Goal: Use online tool/utility: Utilize a website feature to perform a specific function

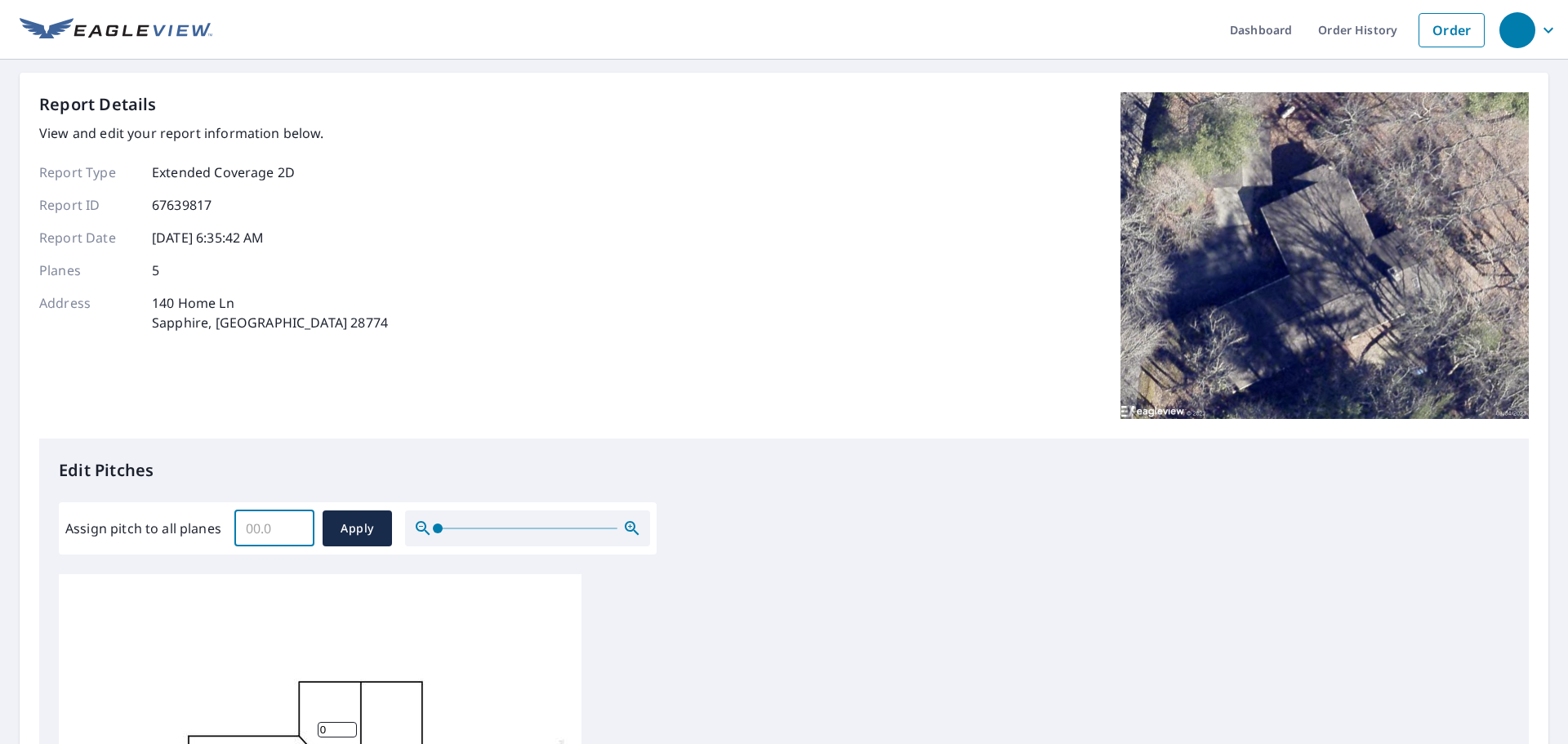
click at [244, 526] on input "Assign pitch to all planes" at bounding box center [274, 528] width 80 height 46
click at [297, 523] on input "0.1" at bounding box center [274, 528] width 80 height 46
click at [297, 523] on input "0.2" at bounding box center [274, 528] width 80 height 46
click at [297, 523] on input "0.3" at bounding box center [274, 528] width 80 height 46
click at [297, 523] on input "0.4" at bounding box center [274, 528] width 80 height 46
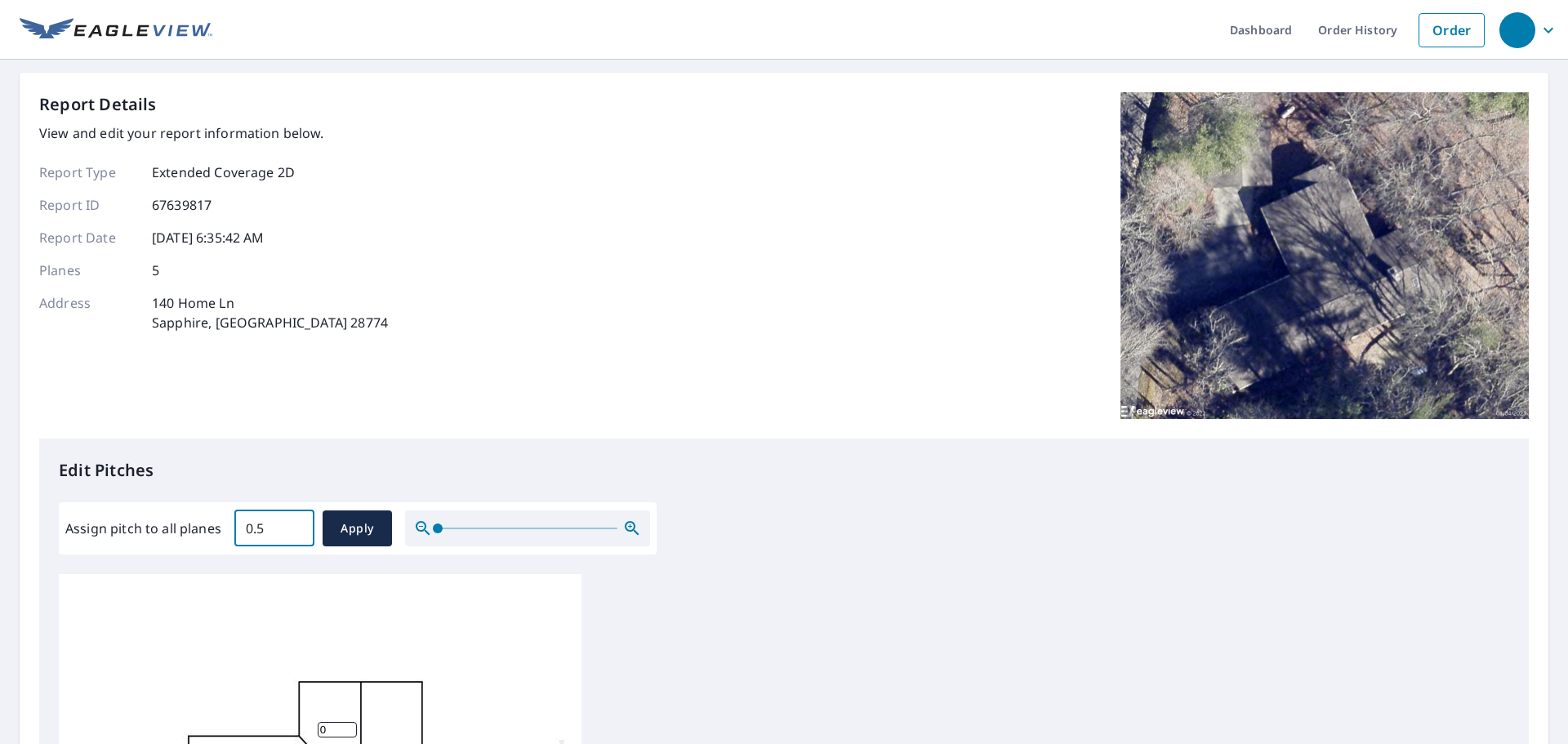
click at [297, 523] on input "0.5" at bounding box center [274, 528] width 80 height 46
click at [297, 523] on input "0.6" at bounding box center [274, 528] width 80 height 46
click at [297, 523] on input "0.7" at bounding box center [274, 528] width 80 height 46
click at [297, 523] on input "0.8" at bounding box center [274, 528] width 80 height 46
click at [297, 523] on input "0.9" at bounding box center [274, 528] width 80 height 46
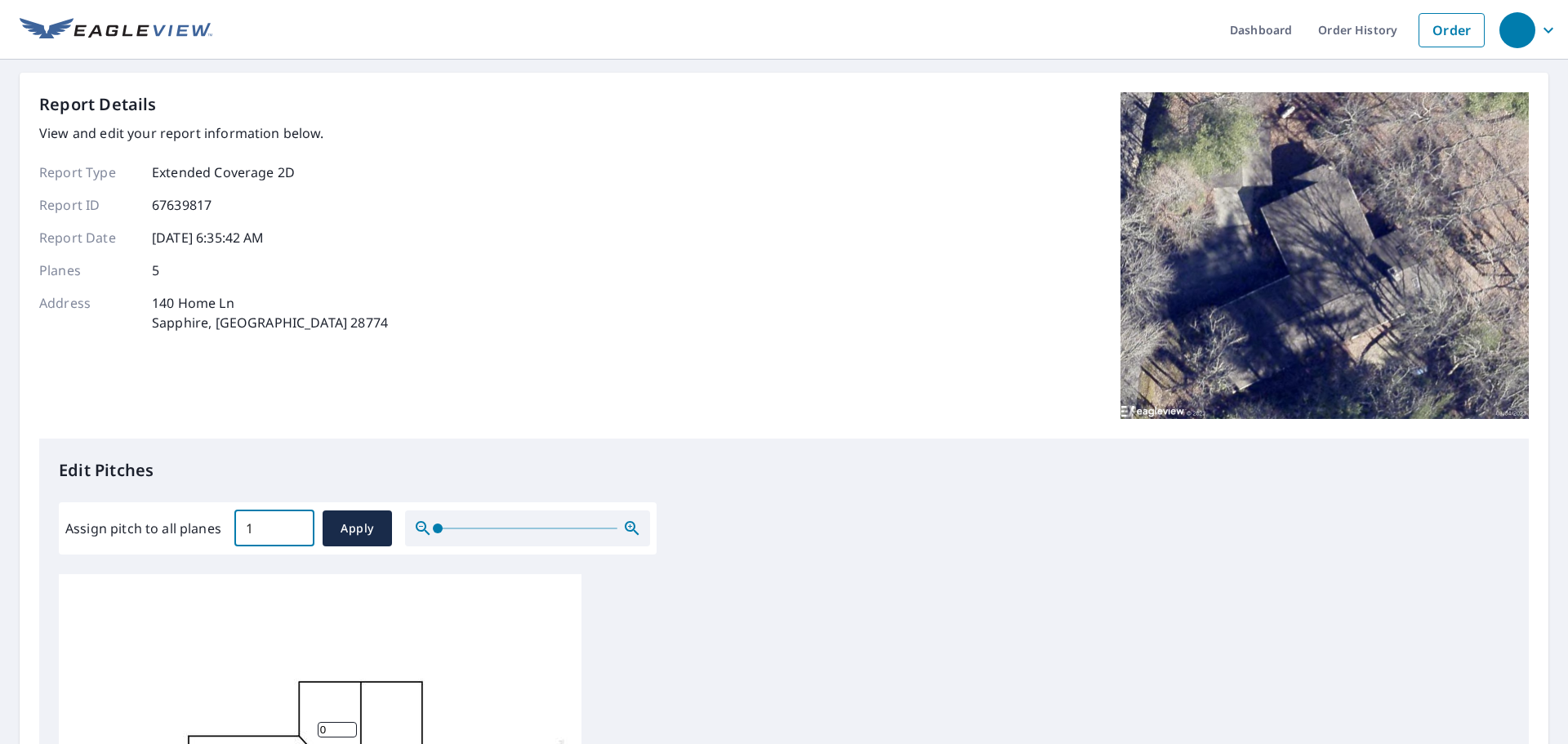
click at [297, 523] on input "1" at bounding box center [274, 528] width 80 height 46
click at [297, 523] on input "1.1" at bounding box center [274, 528] width 80 height 46
click at [297, 523] on input "1.2" at bounding box center [274, 528] width 80 height 46
click at [297, 523] on input "1.3" at bounding box center [274, 528] width 80 height 46
click at [297, 523] on input "1.4" at bounding box center [274, 528] width 80 height 46
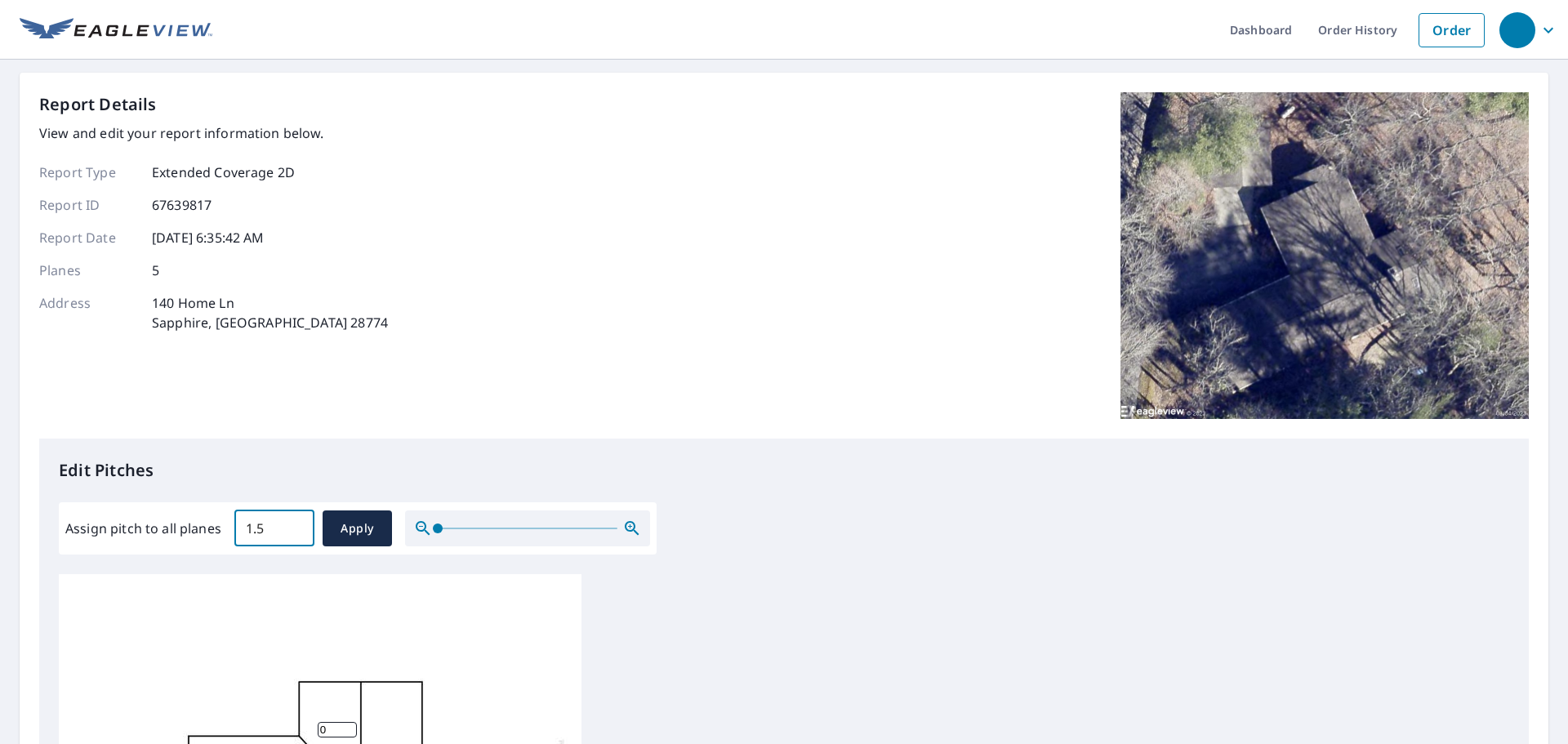
click at [297, 523] on input "1.5" at bounding box center [274, 528] width 80 height 46
click at [297, 523] on input "1.6" at bounding box center [274, 528] width 80 height 46
click at [297, 523] on input "1.7" at bounding box center [274, 528] width 80 height 46
click at [297, 523] on input "1.9" at bounding box center [274, 528] width 80 height 46
click at [297, 523] on input "2" at bounding box center [274, 528] width 80 height 46
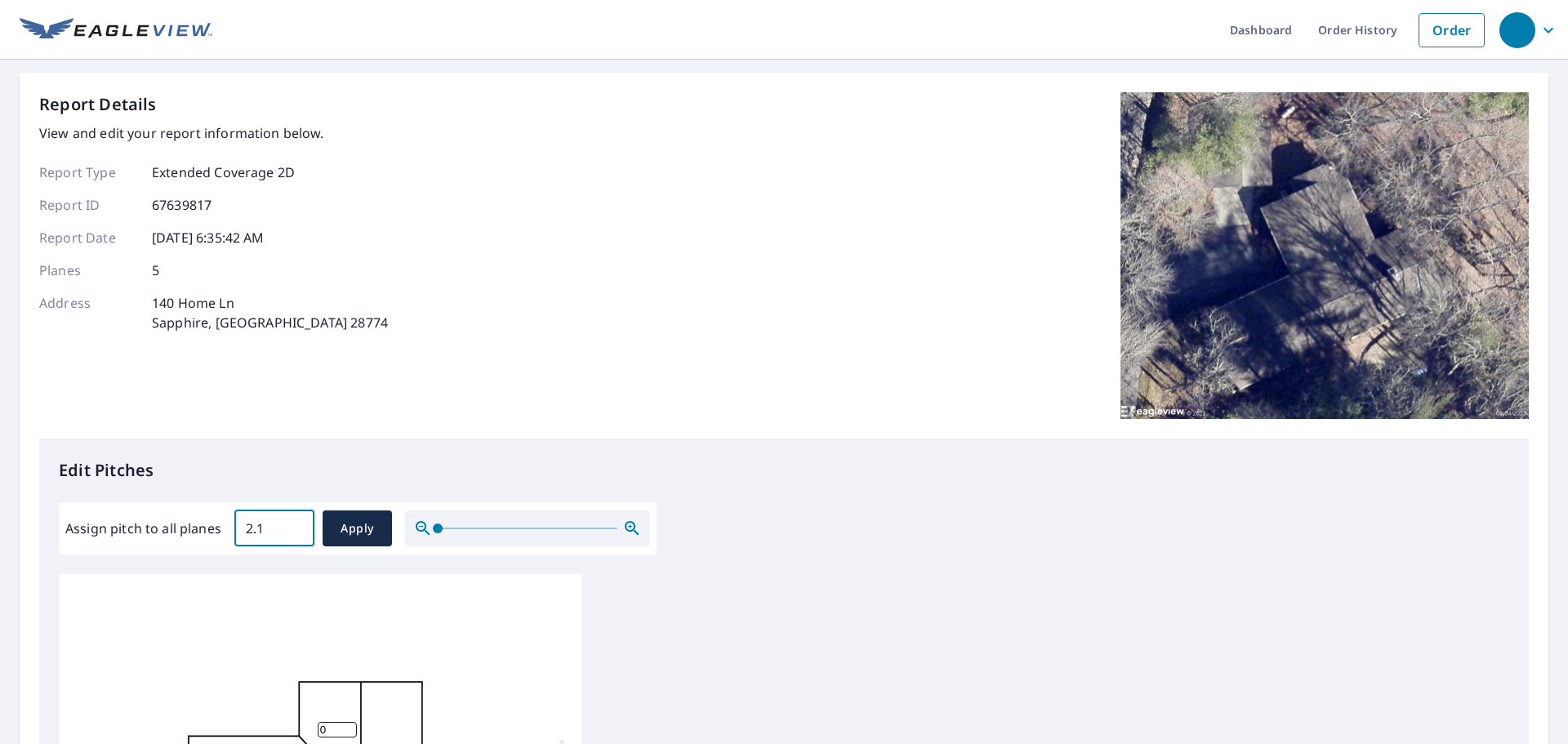
click at [297, 523] on input "2.1" at bounding box center [274, 528] width 80 height 46
drag, startPoint x: 269, startPoint y: 524, endPoint x: 237, endPoint y: 525, distance: 32.0
click at [237, 525] on input "2.1" at bounding box center [274, 528] width 80 height 46
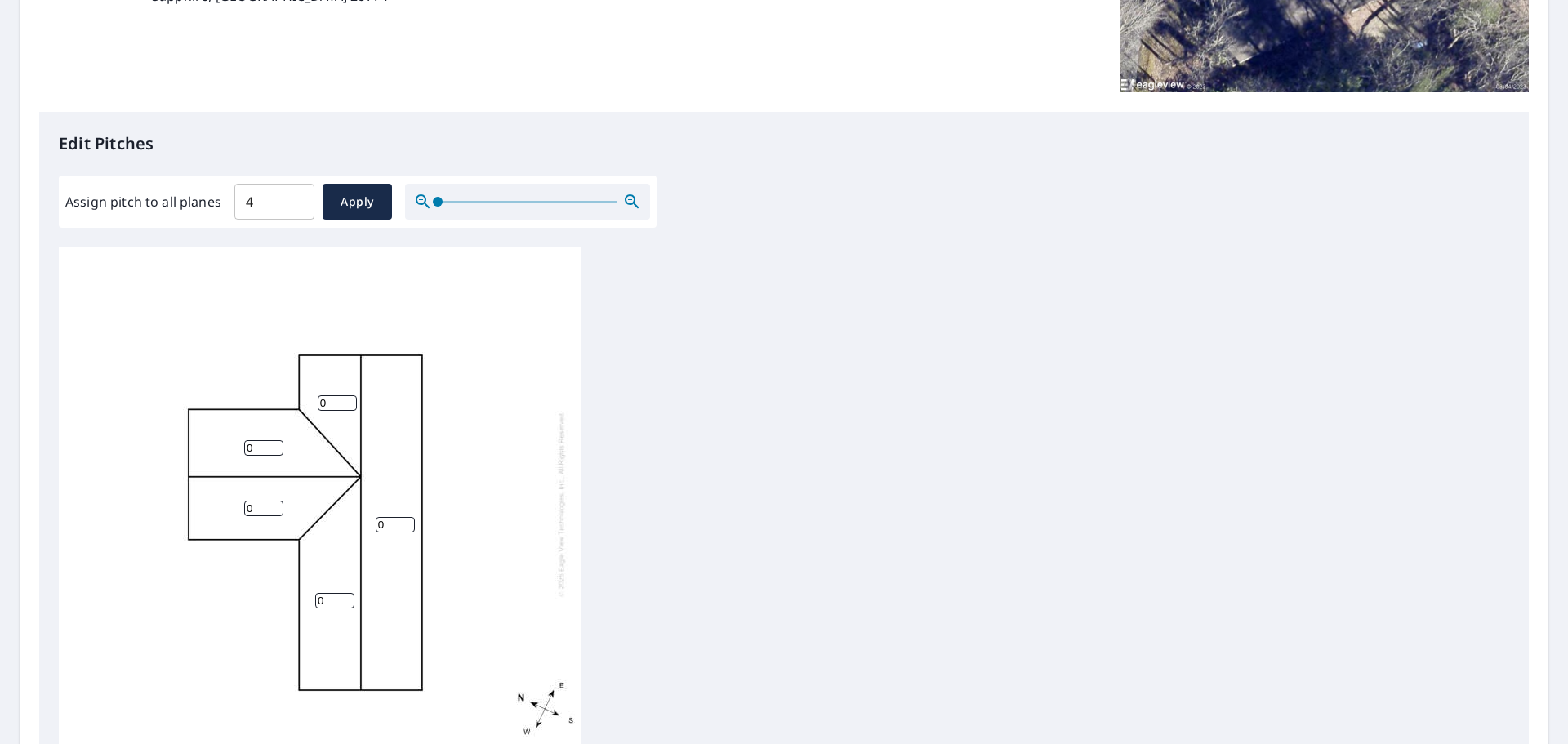
click at [253, 200] on input "4" at bounding box center [274, 201] width 80 height 46
click at [297, 206] on input "3.9" at bounding box center [274, 201] width 80 height 46
click at [297, 206] on input "3.8" at bounding box center [274, 201] width 80 height 46
click at [297, 206] on input "3.7" at bounding box center [274, 201] width 80 height 46
click at [297, 206] on input "3.6" at bounding box center [274, 201] width 80 height 46
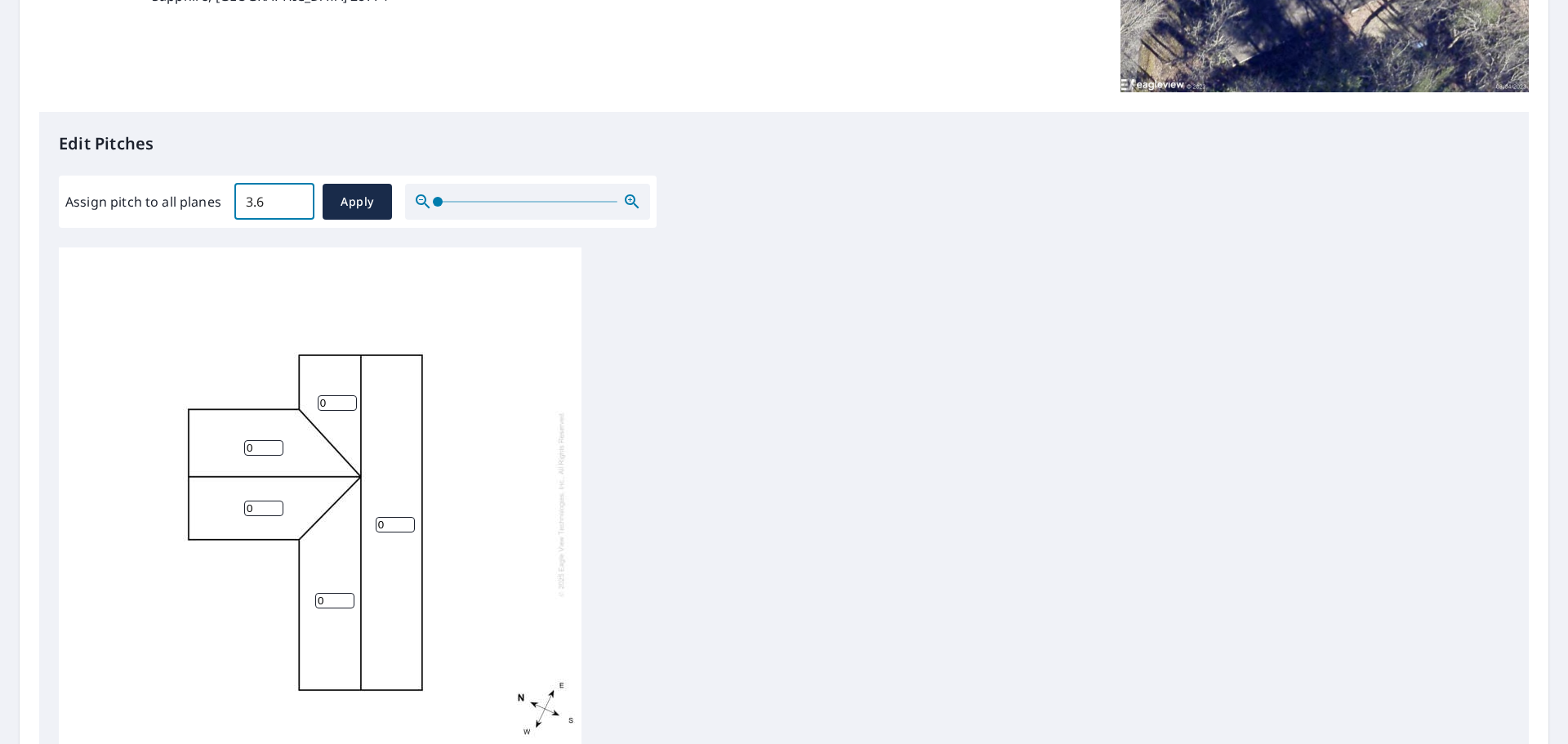
drag, startPoint x: 274, startPoint y: 200, endPoint x: 240, endPoint y: 207, distance: 34.7
click at [240, 207] on input "3.6" at bounding box center [274, 201] width 80 height 46
type input "0"
click at [436, 200] on span at bounding box center [437, 201] width 10 height 10
click at [328, 405] on input "0" at bounding box center [336, 403] width 39 height 16
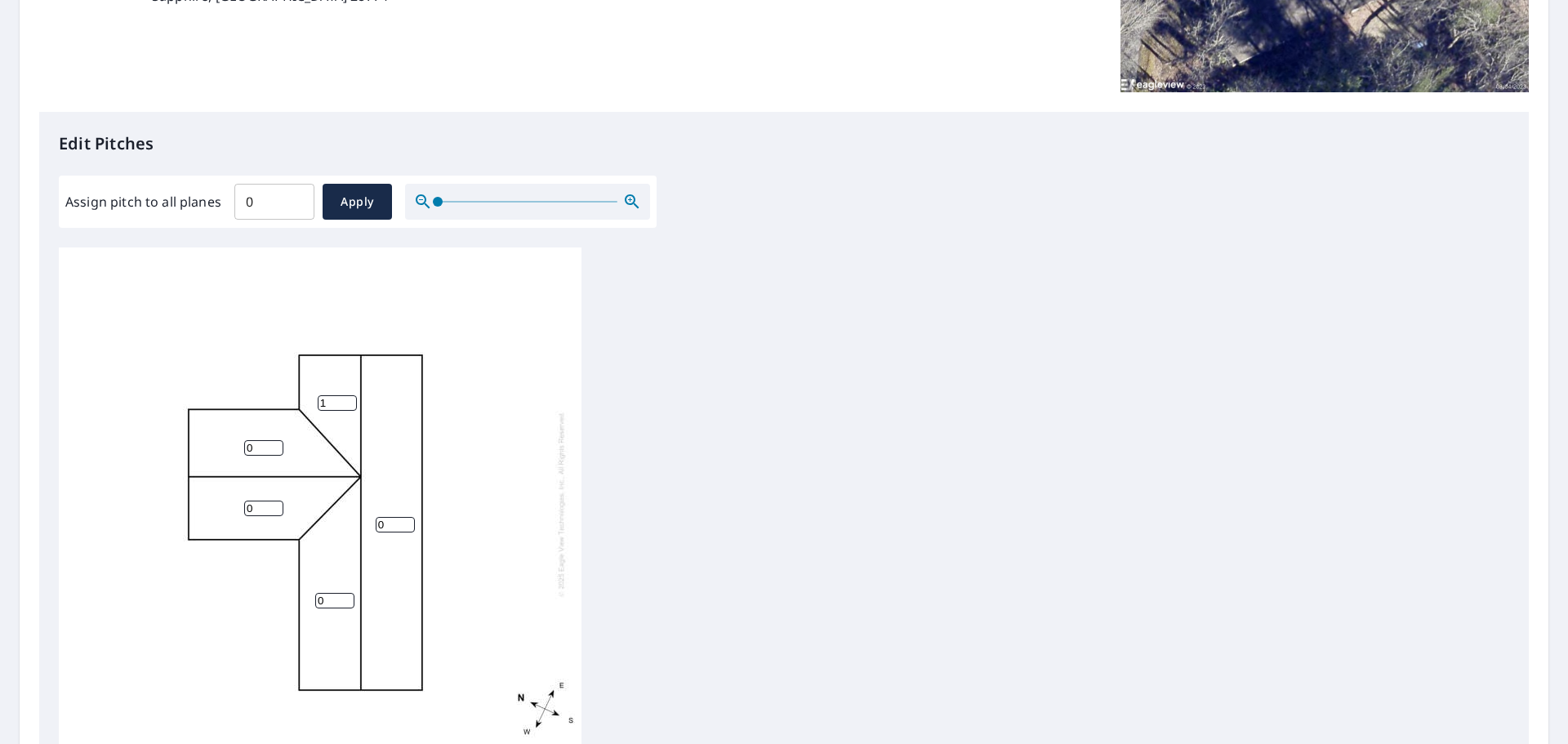
click at [345, 397] on input "1" at bounding box center [336, 403] width 39 height 16
click at [345, 397] on input "2" at bounding box center [336, 403] width 39 height 16
click at [345, 397] on input "3" at bounding box center [336, 403] width 39 height 16
type input "4"
click at [345, 397] on input "4" at bounding box center [336, 403] width 39 height 16
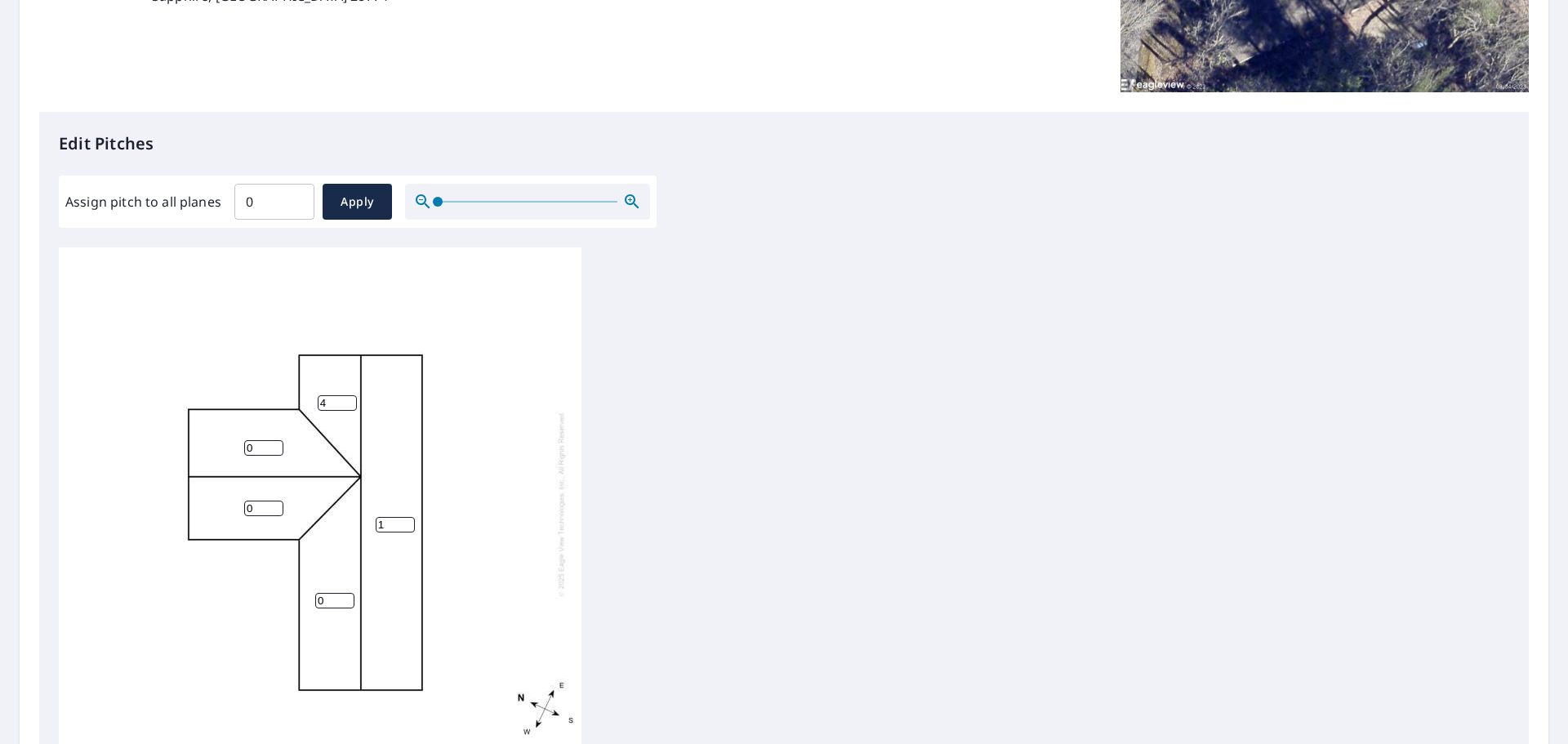
click at [405, 519] on input "1" at bounding box center [395, 525] width 39 height 16
click at [405, 519] on input "2" at bounding box center [395, 525] width 39 height 16
click at [405, 519] on input "3" at bounding box center [395, 525] width 39 height 16
type input "4"
click at [405, 519] on input "4" at bounding box center [395, 525] width 39 height 16
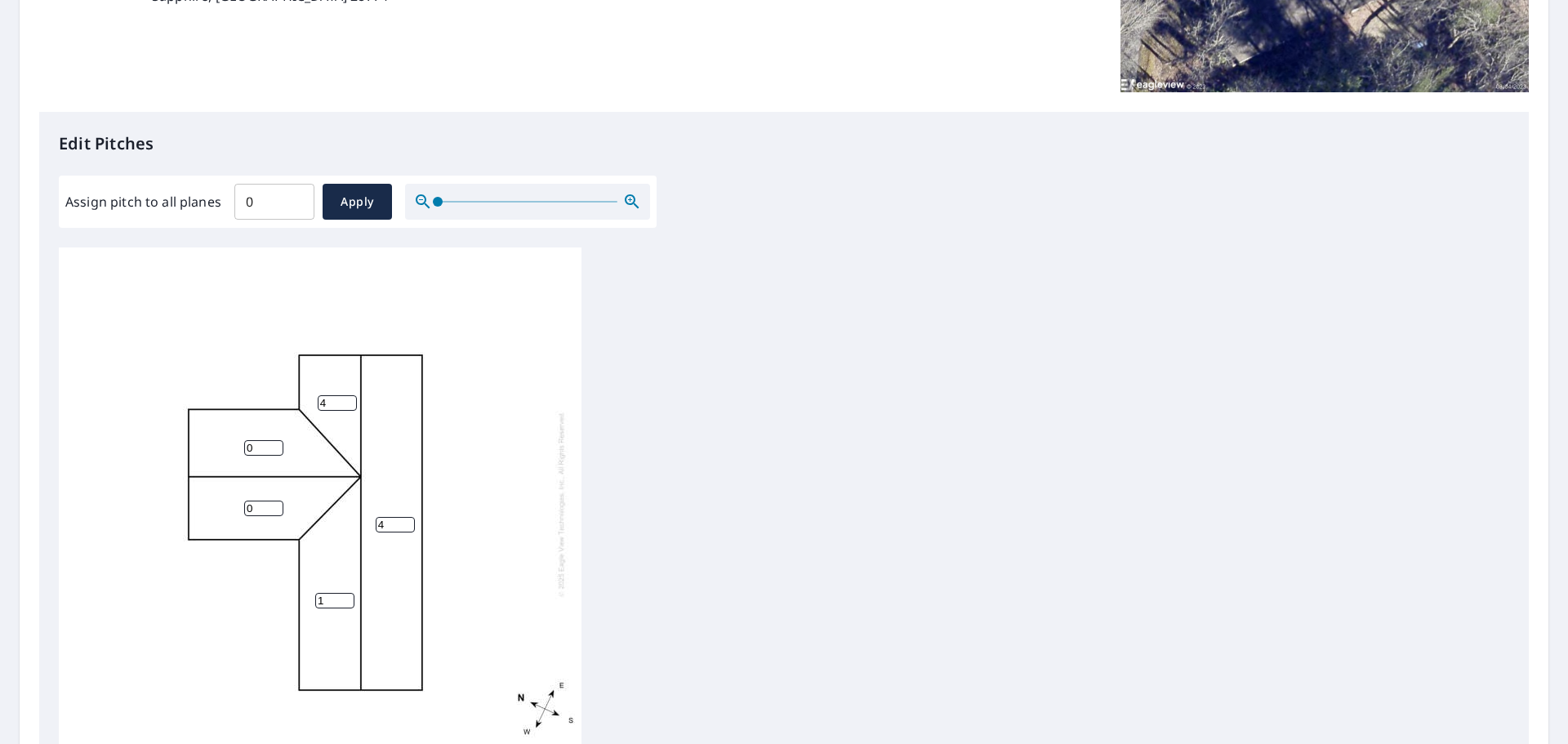
click at [347, 596] on input "1" at bounding box center [335, 601] width 39 height 16
click at [347, 596] on input "2" at bounding box center [335, 601] width 39 height 16
click at [347, 596] on input "3" at bounding box center [335, 601] width 39 height 16
type input "4"
click at [347, 596] on input "4" at bounding box center [335, 601] width 39 height 16
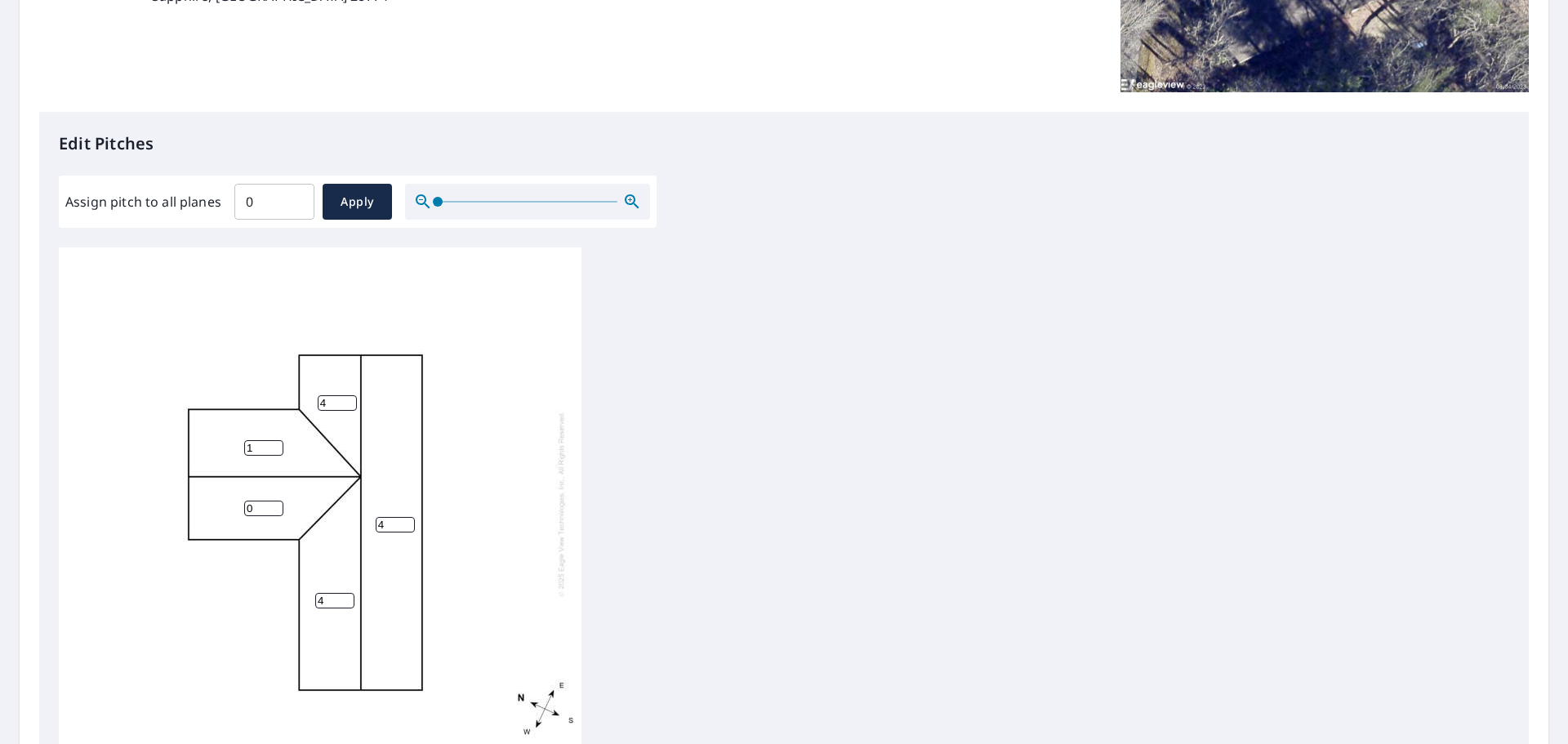
click at [275, 443] on input "1" at bounding box center [264, 448] width 39 height 16
click at [275, 443] on input "2" at bounding box center [264, 448] width 39 height 16
click at [275, 443] on input "3" at bounding box center [264, 448] width 39 height 16
type input "4"
click at [275, 443] on input "4" at bounding box center [264, 448] width 39 height 16
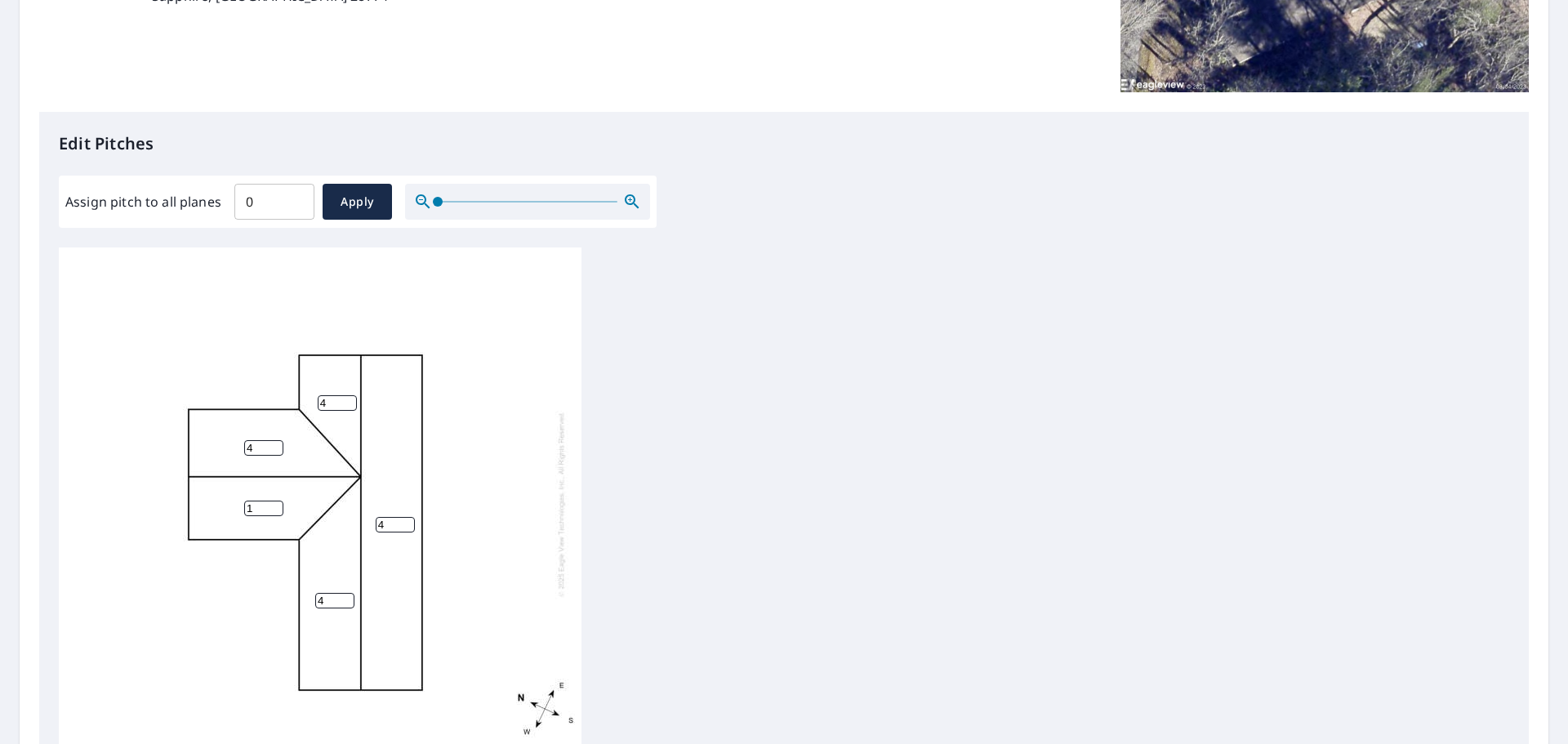
click at [273, 504] on input "1" at bounding box center [264, 508] width 39 height 16
click at [273, 504] on input "2" at bounding box center [264, 508] width 39 height 16
click at [273, 504] on input "3" at bounding box center [264, 508] width 39 height 16
type input "4"
click at [273, 504] on input "4" at bounding box center [264, 508] width 39 height 16
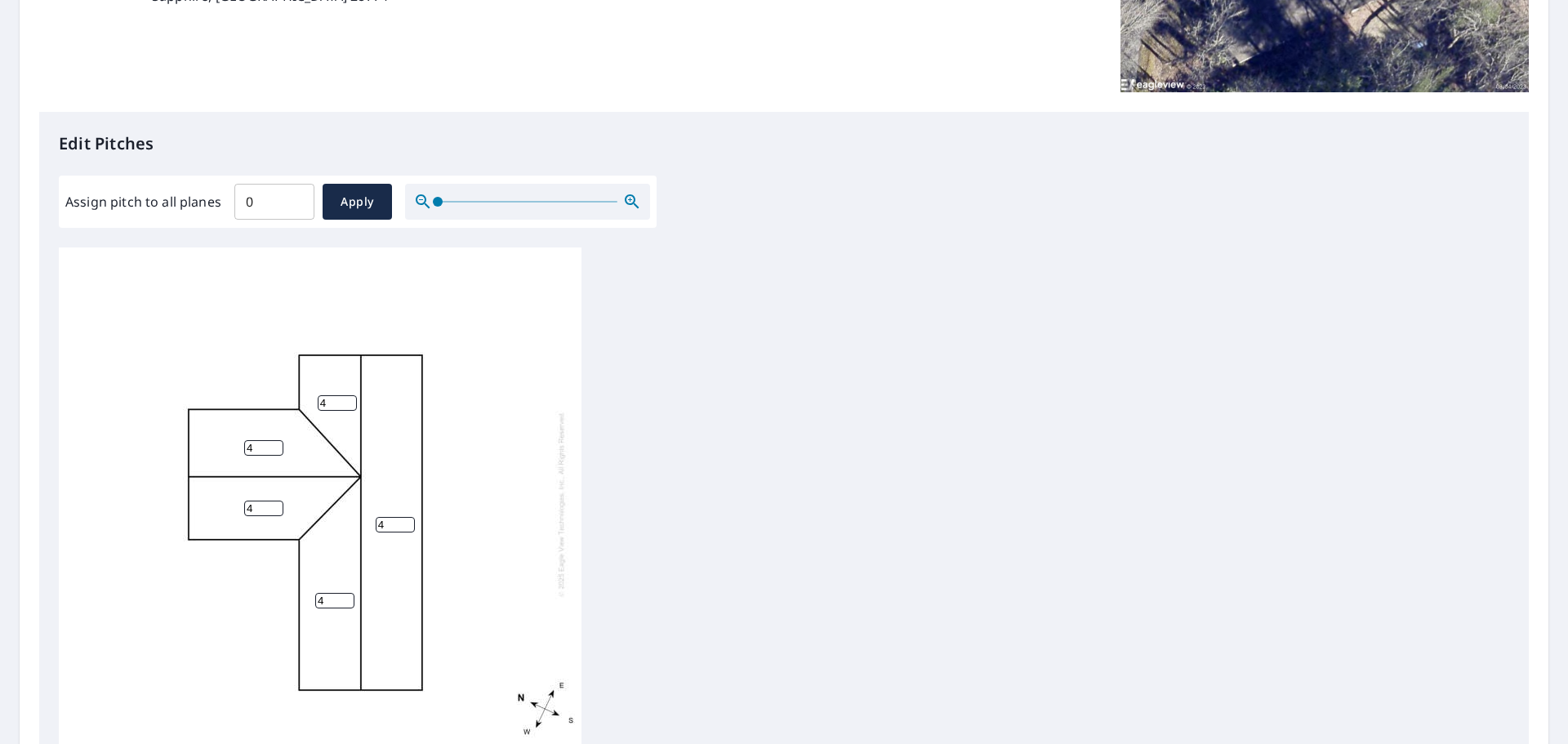
click at [644, 514] on div "4 4 4 4 4" at bounding box center [784, 503] width 1451 height 512
click at [246, 201] on input "0" at bounding box center [274, 201] width 80 height 46
type input "4"
click at [337, 206] on span "Apply" at bounding box center [357, 202] width 43 height 21
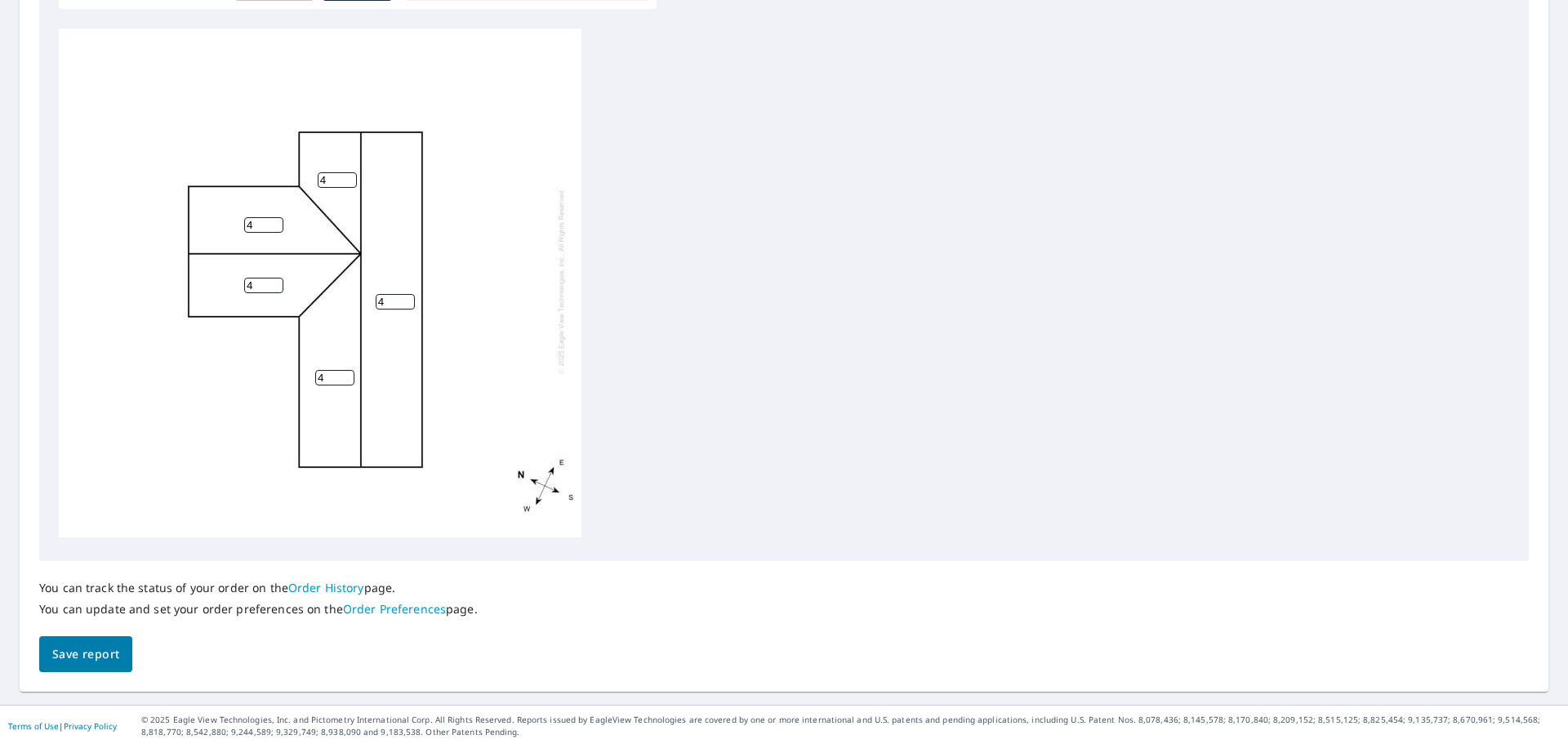
scroll to position [548, 0]
click at [86, 648] on span "Save report" at bounding box center [85, 652] width 67 height 21
click at [101, 431] on div "4 4 4 4 4" at bounding box center [320, 282] width 523 height 512
click at [741, 397] on div "4 4 4 4 4" at bounding box center [784, 282] width 1451 height 512
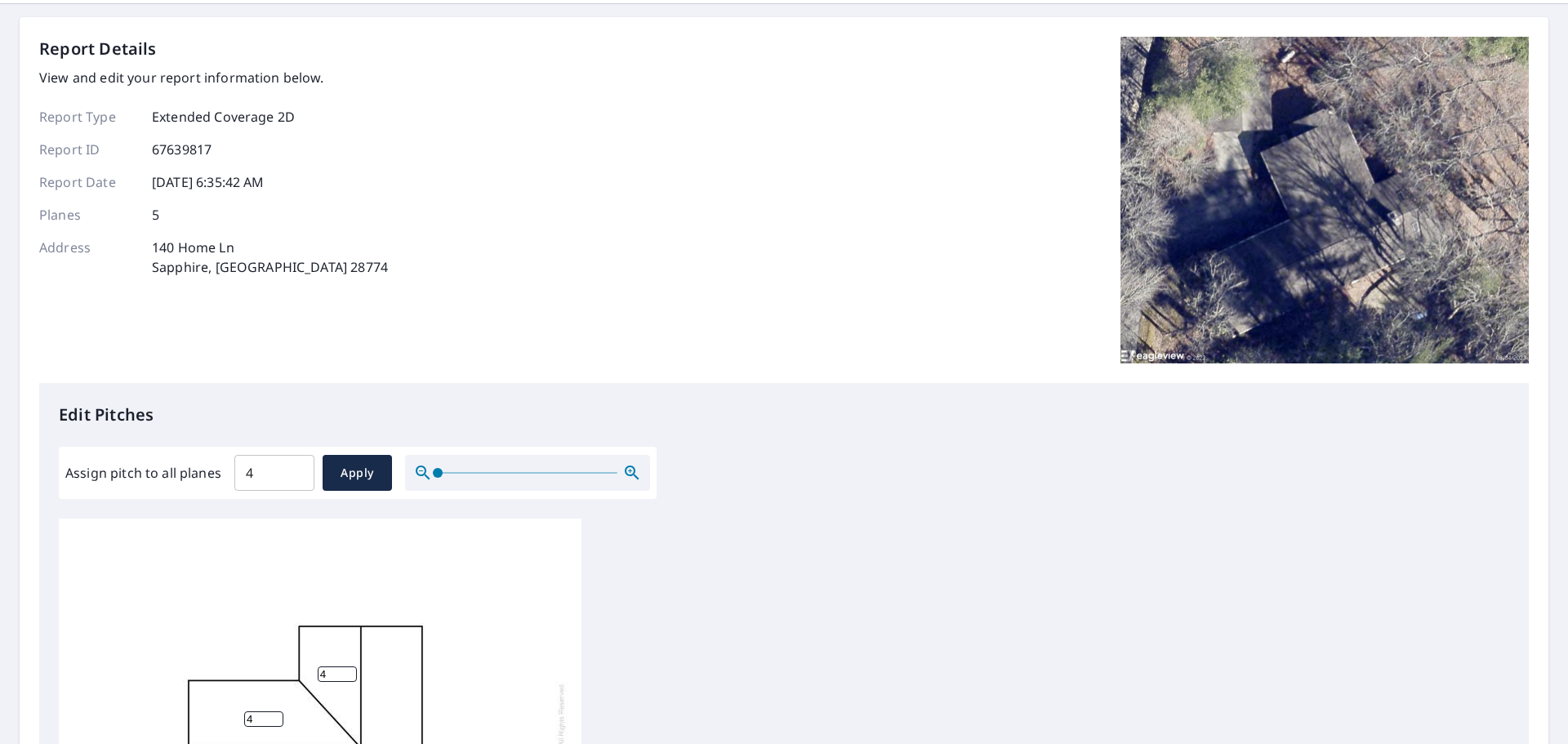
scroll to position [0, 0]
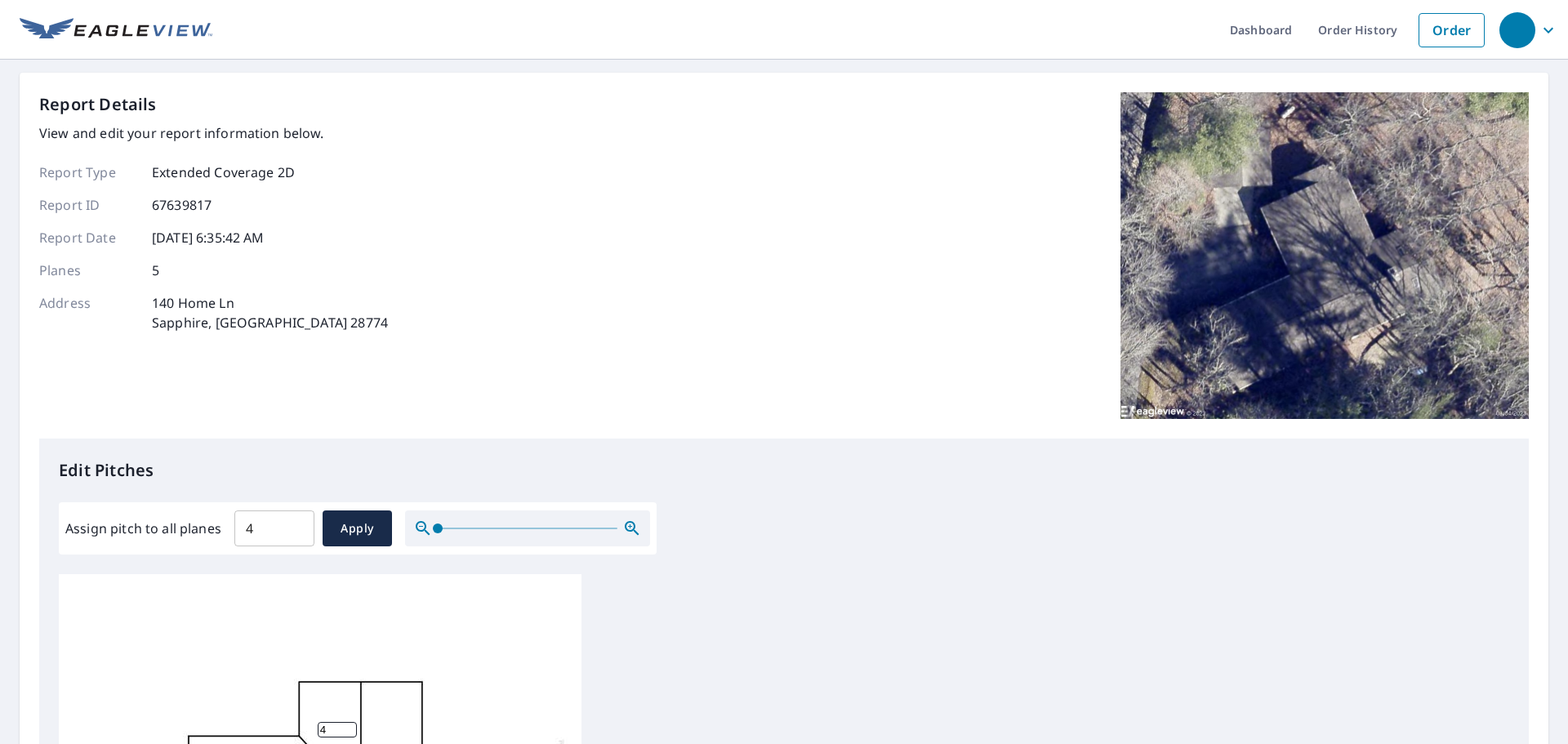
click at [1539, 27] on icon "button" at bounding box center [1548, 30] width 20 height 20
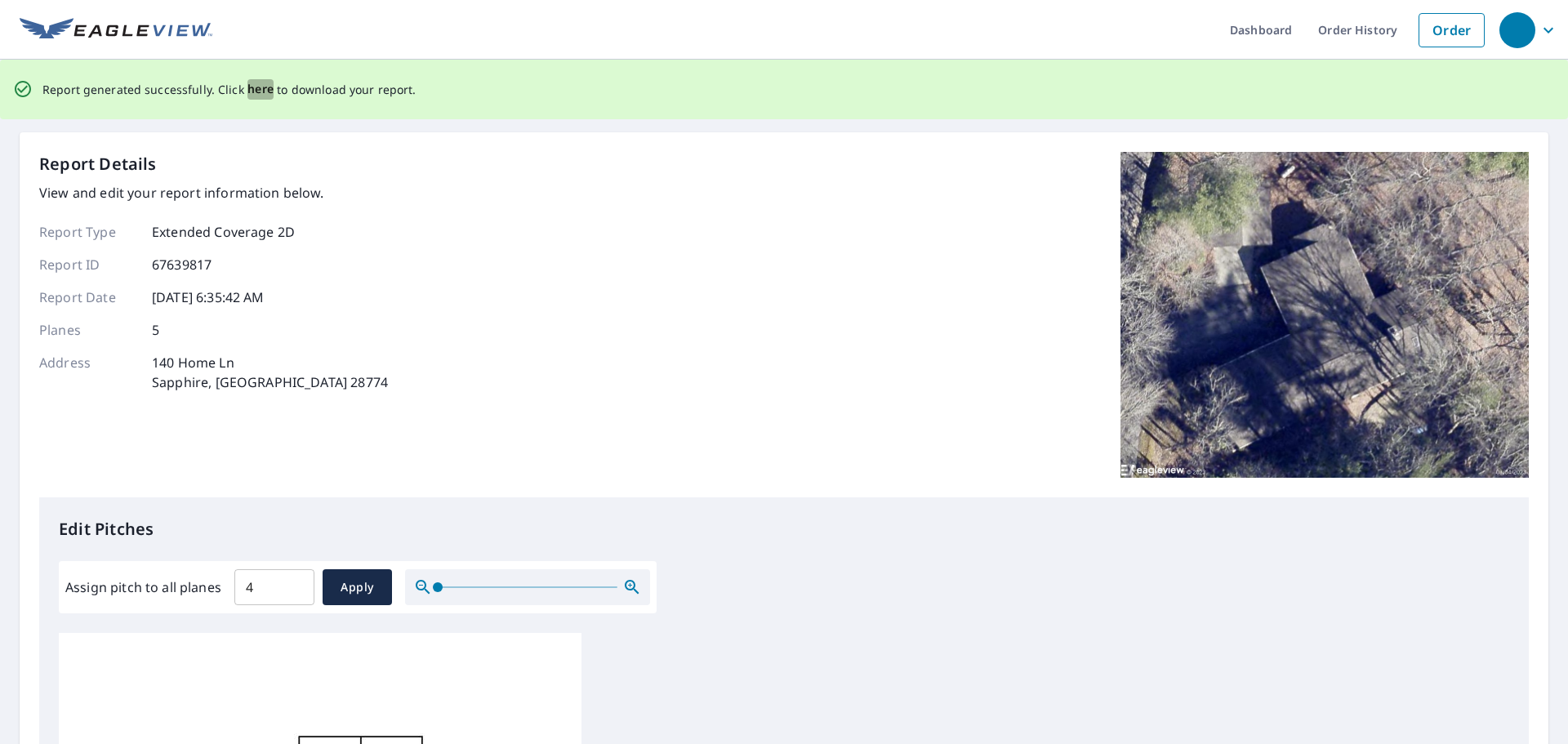
click at [259, 90] on span "here" at bounding box center [260, 89] width 27 height 21
